Goal: Transaction & Acquisition: Download file/media

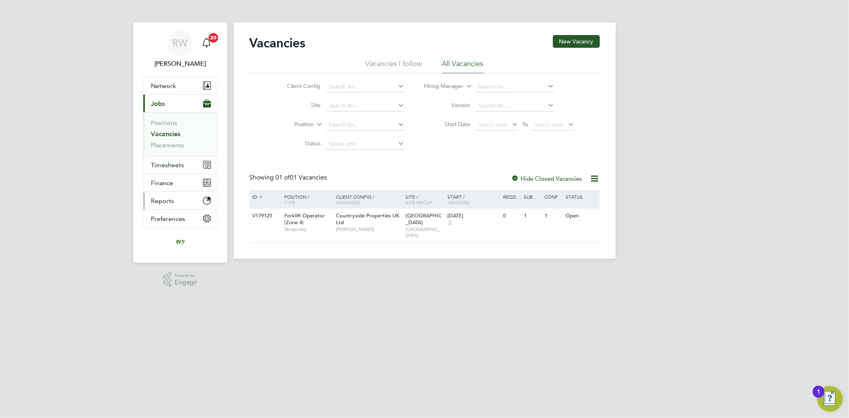
click at [172, 199] on span "Reports" at bounding box center [162, 201] width 23 height 8
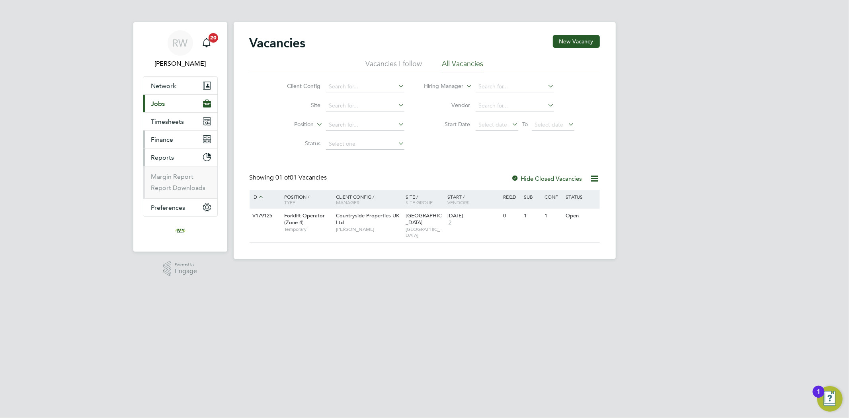
click at [181, 142] on button "Finance" at bounding box center [180, 140] width 74 height 18
click at [169, 162] on link "Invoices & Credit Notes" at bounding box center [176, 163] width 50 height 16
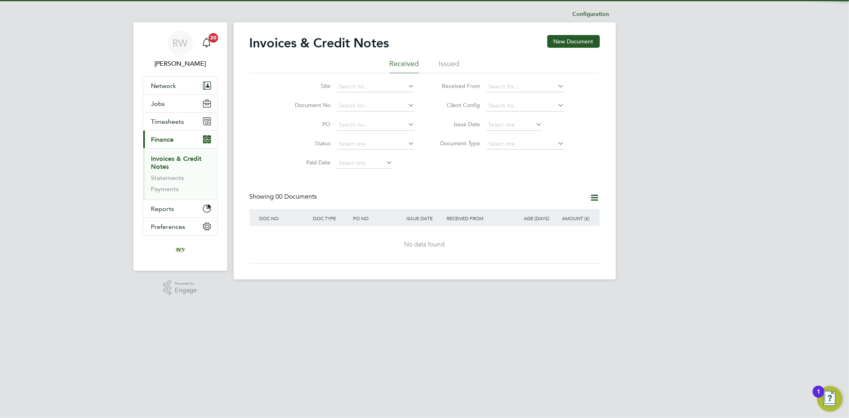
click at [448, 59] on li "Issued" at bounding box center [449, 66] width 21 height 14
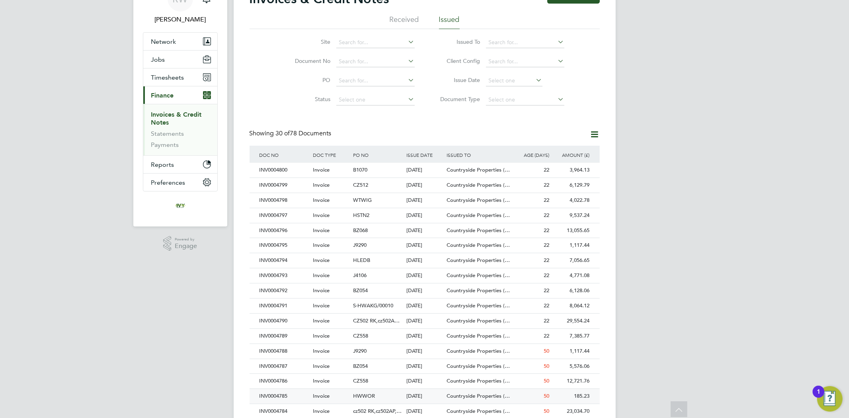
click at [301, 396] on div "INV0004785" at bounding box center [284, 396] width 53 height 15
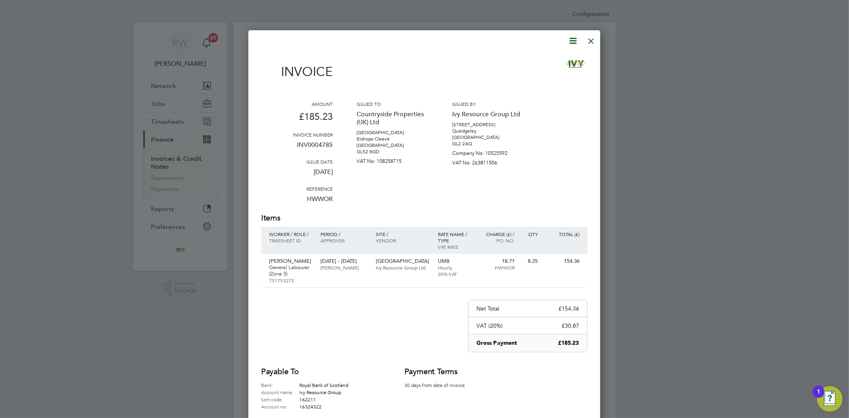
click at [564, 43] on div at bounding box center [419, 41] width 317 height 10
click at [571, 40] on icon at bounding box center [573, 41] width 10 height 10
click at [548, 57] on li "Download Invoice" at bounding box center [548, 59] width 55 height 11
